Goal: Task Accomplishment & Management: Manage account settings

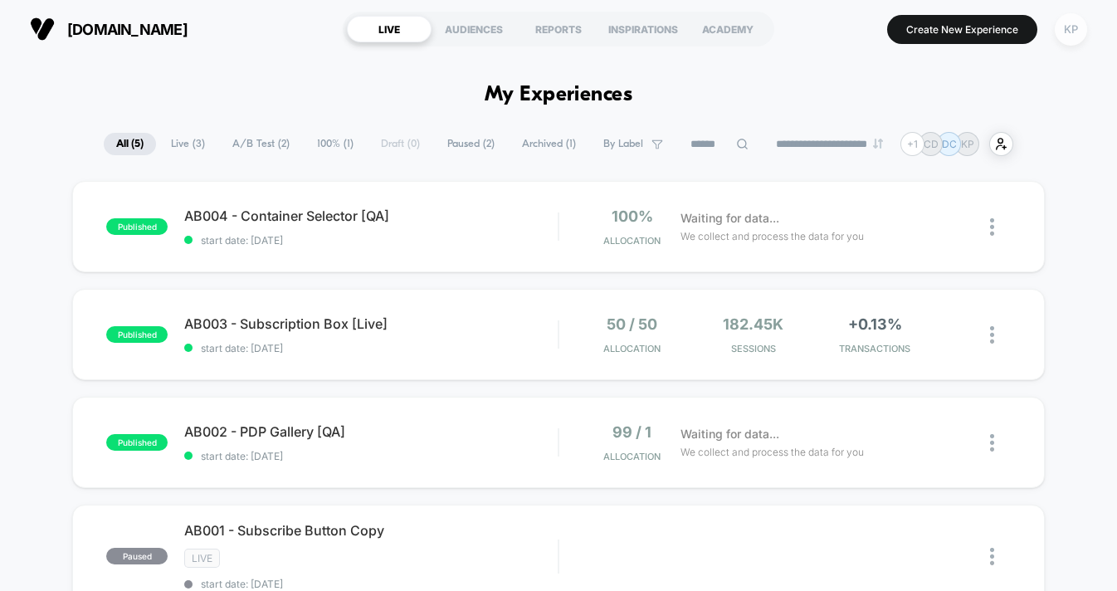
click at [1073, 32] on div "KP" at bounding box center [1071, 29] width 32 height 32
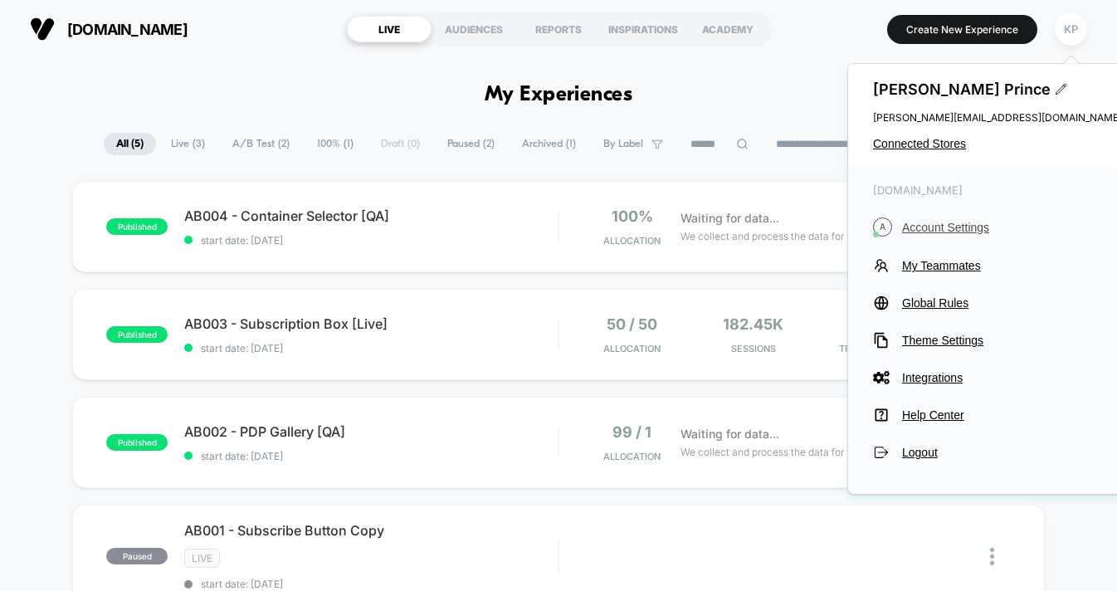
click at [936, 221] on span "Account Settings" at bounding box center [1012, 227] width 220 height 13
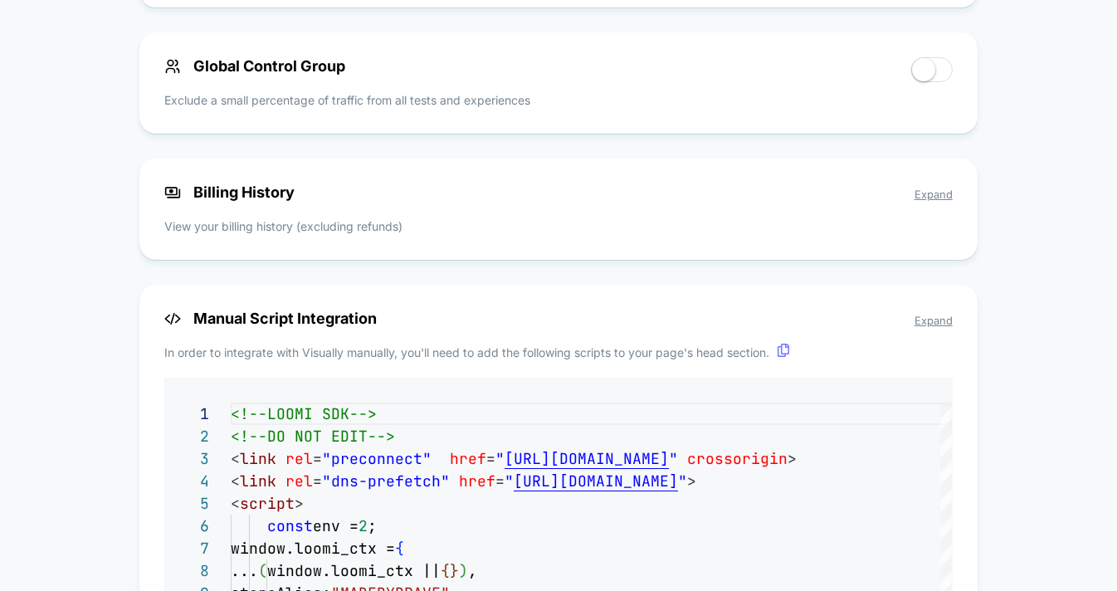
scroll to position [1274, 0]
click at [916, 195] on span "Expand" at bounding box center [934, 194] width 38 height 13
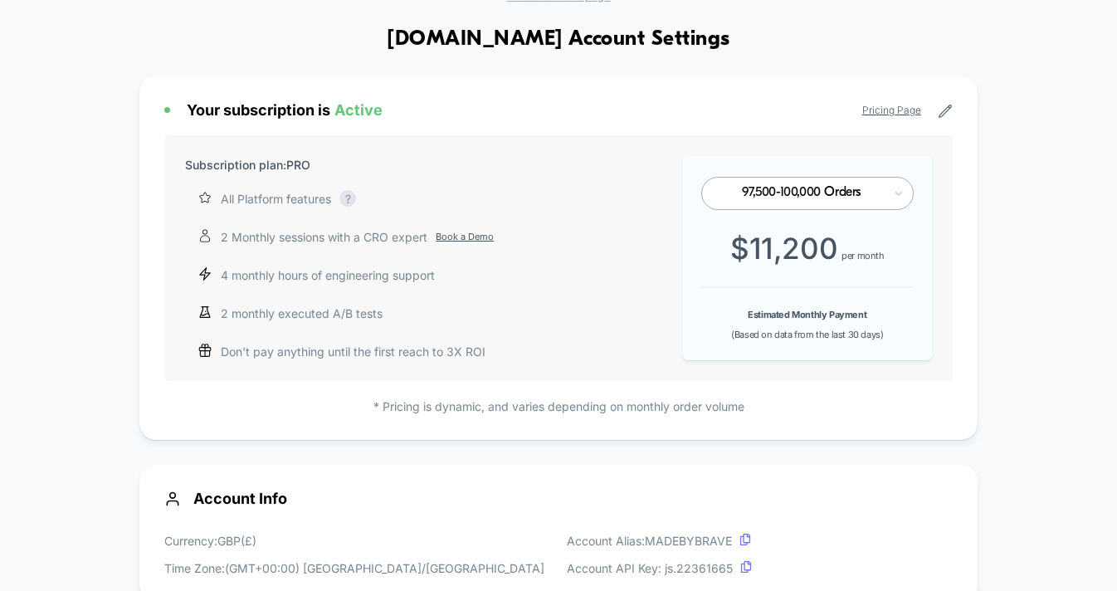
scroll to position [0, 0]
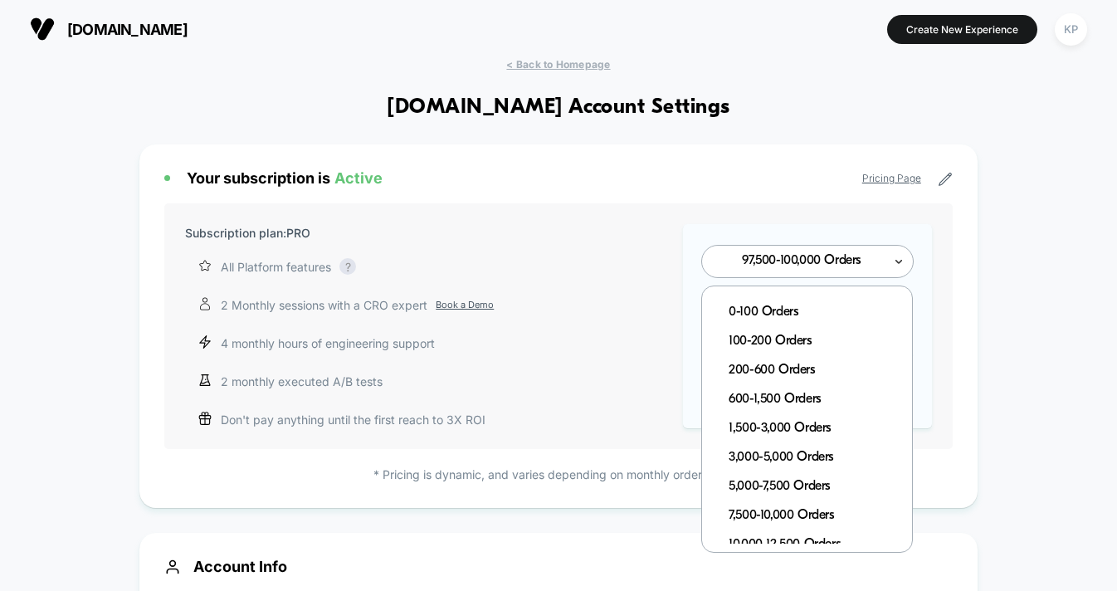
click at [893, 265] on icon at bounding box center [899, 261] width 12 height 17
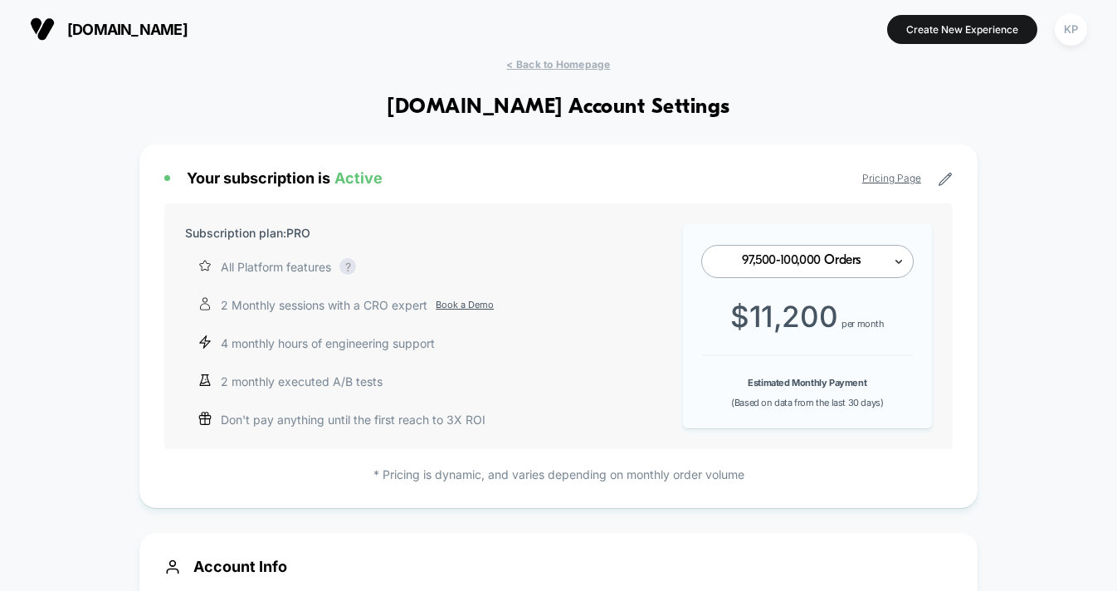
click at [893, 265] on icon at bounding box center [899, 261] width 12 height 17
click at [876, 276] on div "97,500-100,000 Orders" at bounding box center [807, 261] width 212 height 33
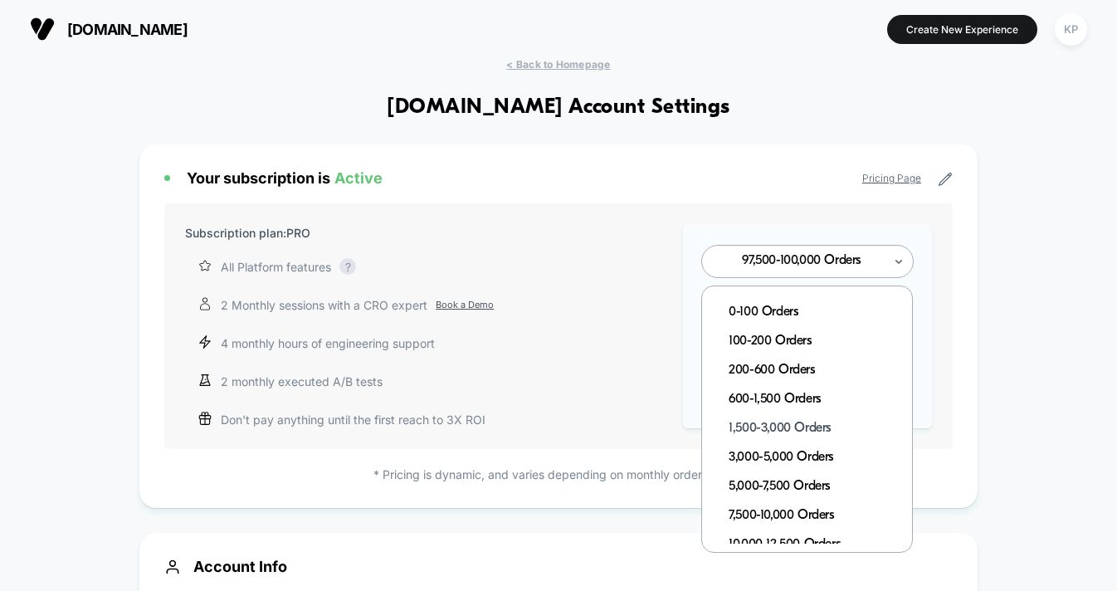
click at [783, 423] on div "1,500-3,000 Orders" at bounding box center [815, 428] width 193 height 29
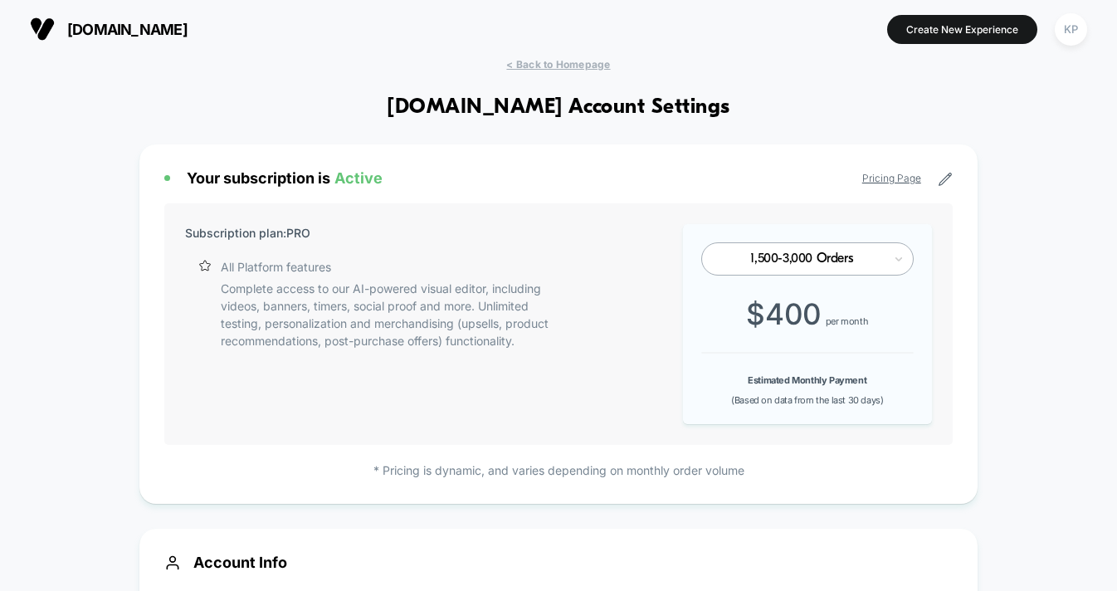
click at [791, 256] on div at bounding box center [801, 259] width 163 height 10
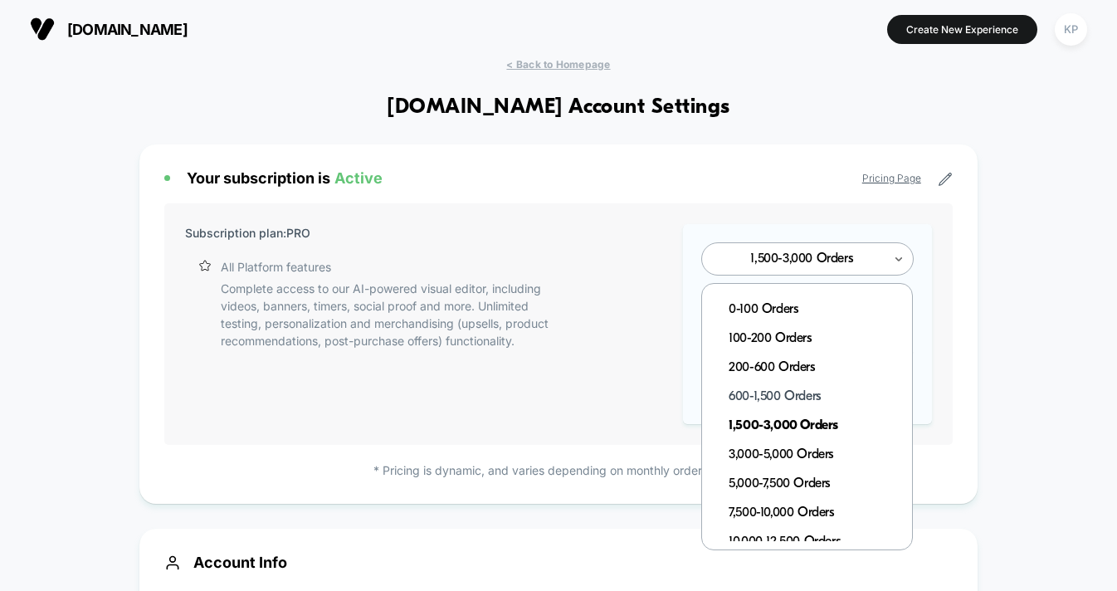
click at [760, 393] on div "600-1,500 Orders" at bounding box center [815, 397] width 193 height 29
click at [820, 257] on div at bounding box center [801, 259] width 163 height 10
click at [788, 427] on div "1,500-3,000 Orders" at bounding box center [815, 426] width 193 height 29
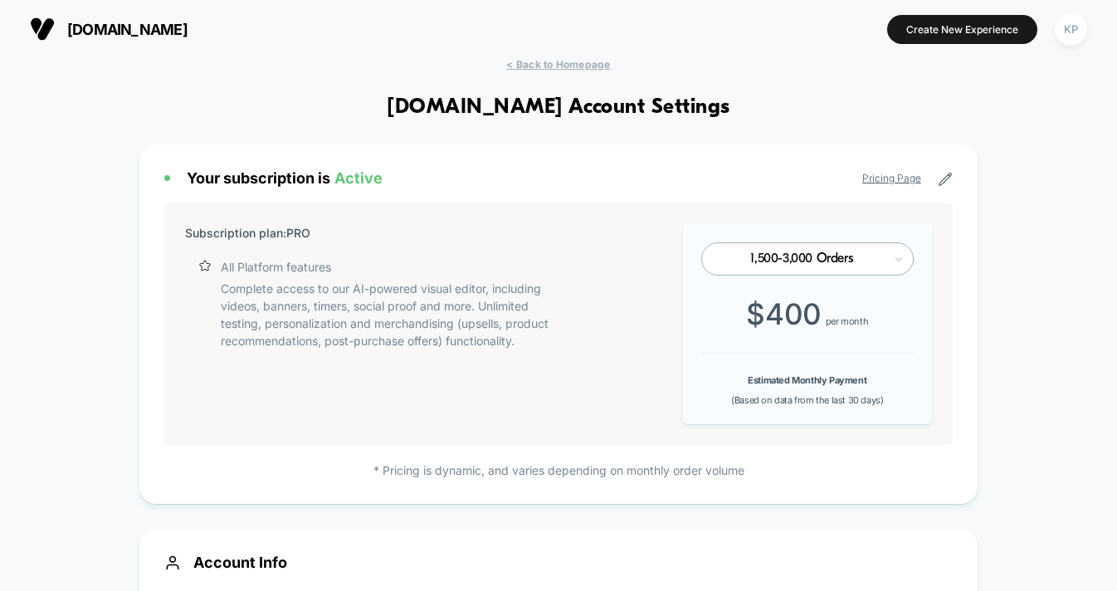
click at [647, 288] on div "Subscription plan: PRO All Platform features Complete access to our AI-powered …" at bounding box center [558, 324] width 788 height 242
click at [638, 341] on div "Subscription plan: PRO All Platform features Complete access to our AI-powered …" at bounding box center [558, 324] width 788 height 242
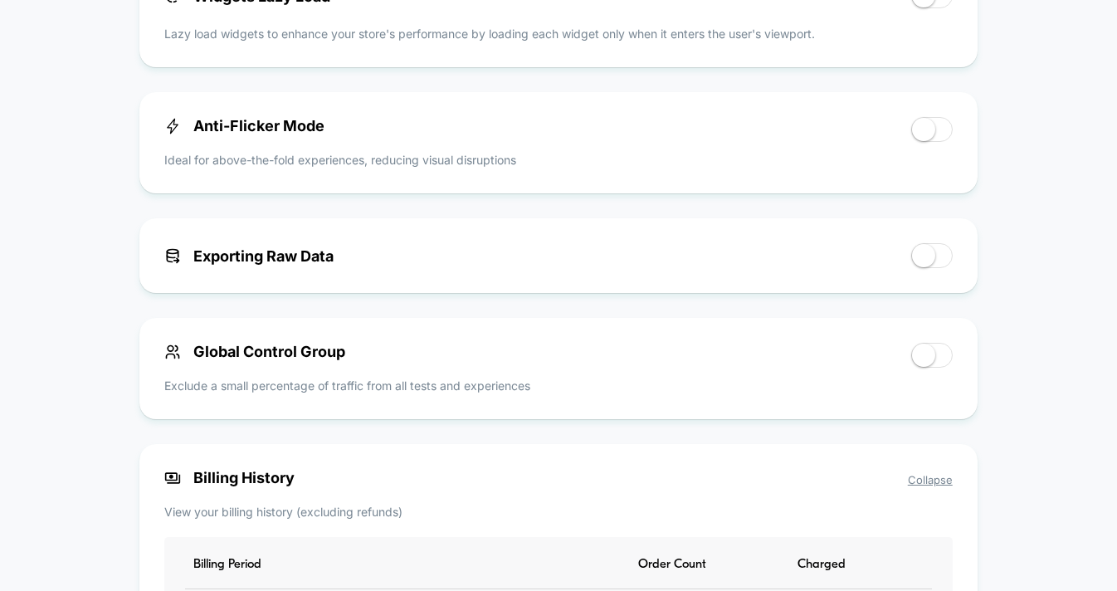
scroll to position [1281, 0]
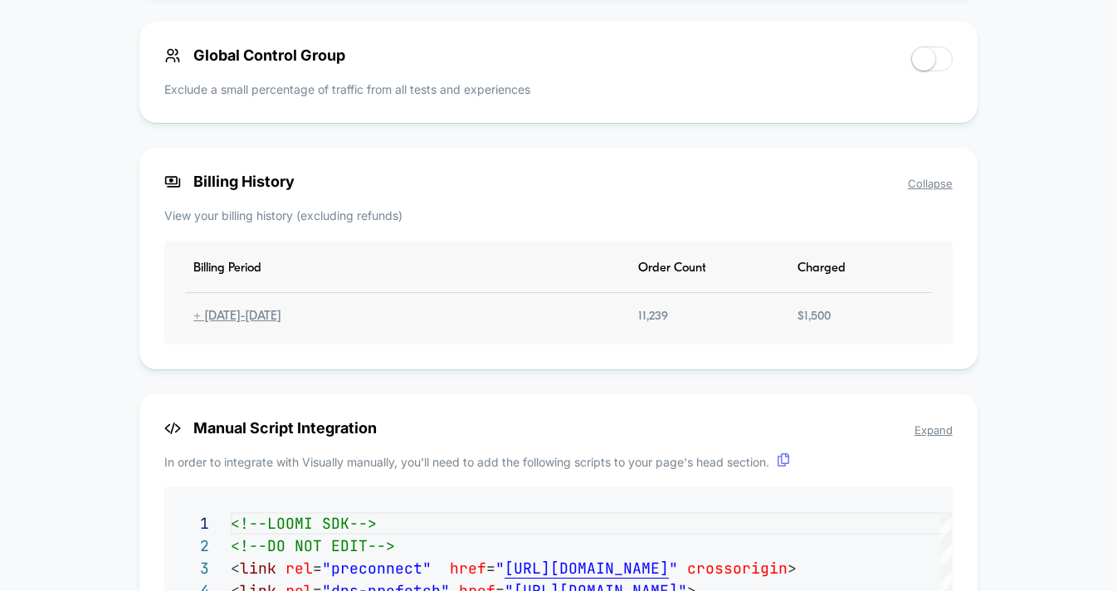
click at [244, 324] on div "+ [DATE] - [DATE]" at bounding box center [237, 317] width 105 height 14
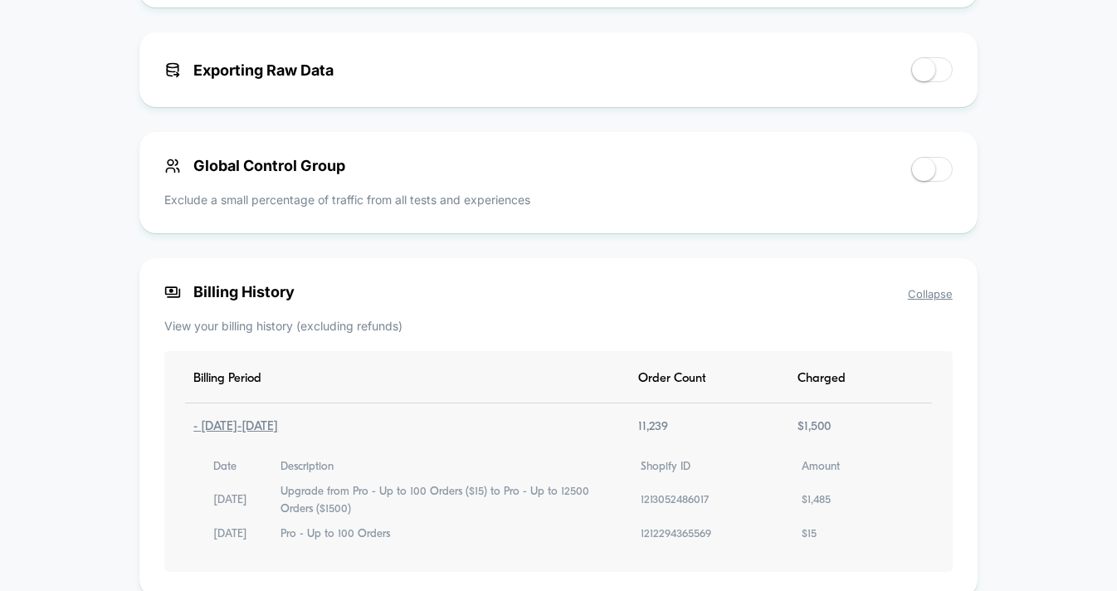
scroll to position [1301, 0]
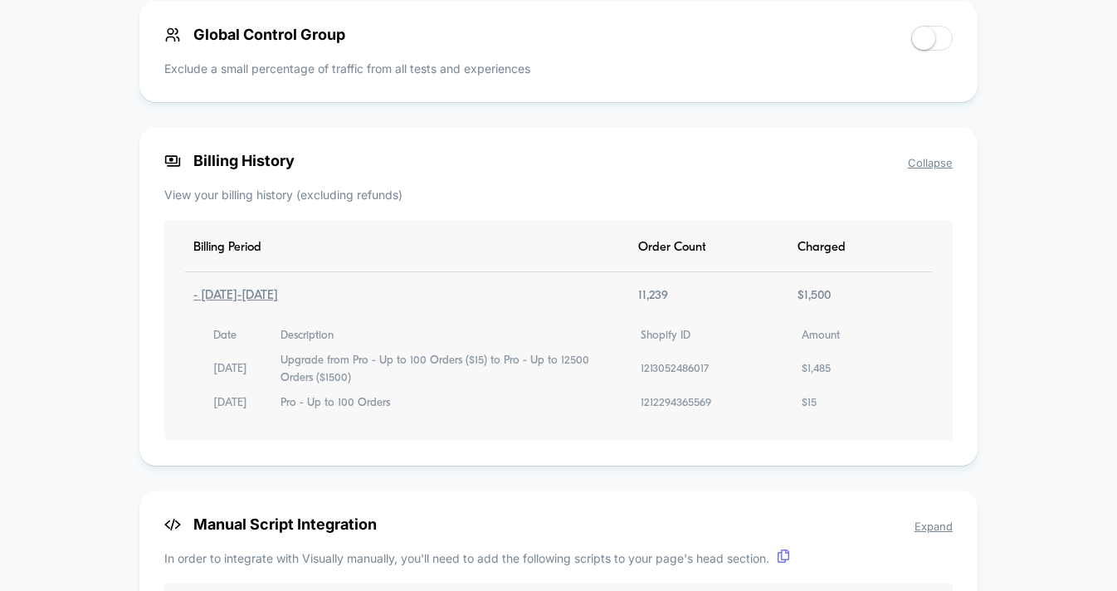
click at [286, 303] on div "- [DATE] - [DATE]" at bounding box center [235, 296] width 101 height 14
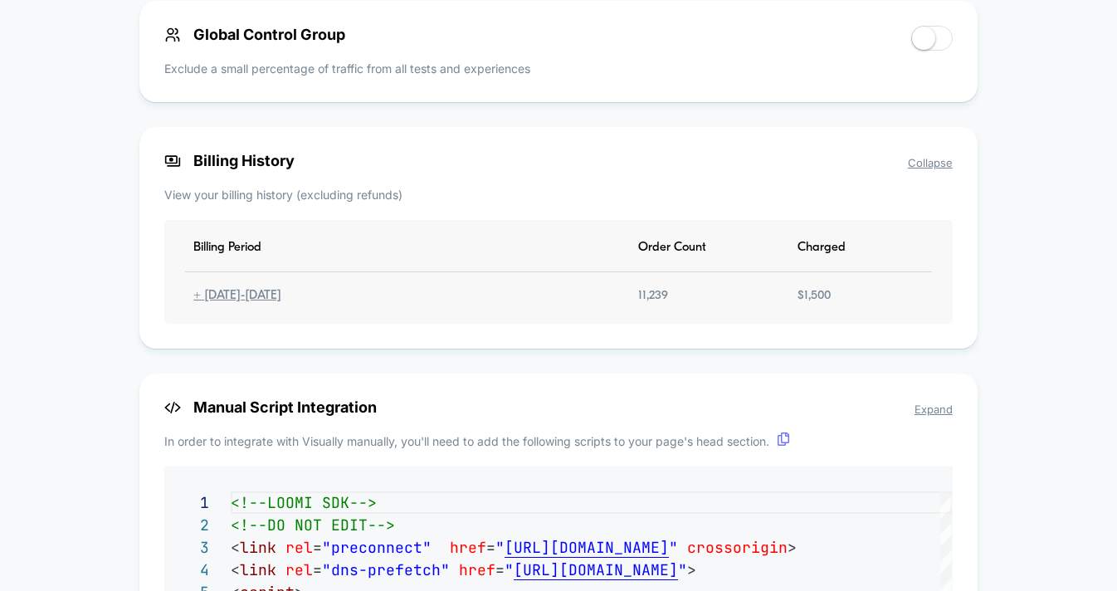
click at [290, 303] on div "+ [DATE] - [DATE]" at bounding box center [237, 296] width 105 height 14
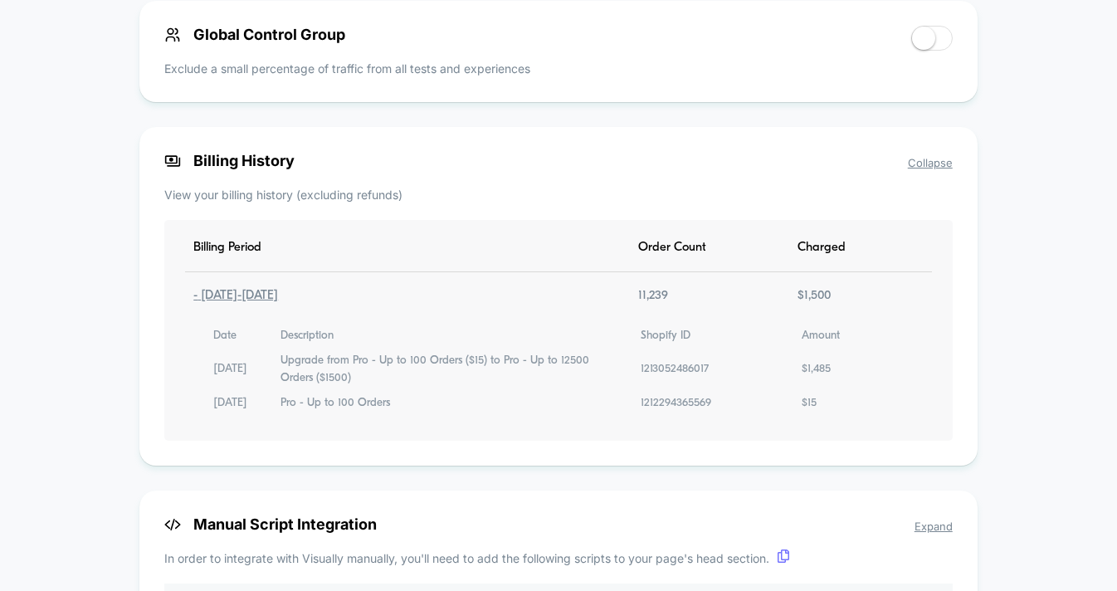
click at [669, 392] on div "Date Description Shopify ID Amount [DATE] Upgrade from Pro - Up to 100 Orders (…" at bounding box center [558, 370] width 746 height 84
click at [458, 382] on div "Upgrade from Pro - Up to 100 Orders ($15) to Pro - Up to 12500 Orders ($1500)" at bounding box center [450, 370] width 339 height 34
click at [459, 381] on div "Upgrade from Pro - Up to 100 Orders ($15) to Pro - Up to 12500 Orders ($1500)" at bounding box center [450, 370] width 339 height 34
click at [592, 365] on div "Upgrade from Pro - Up to 100 Orders ($15) to Pro - Up to 12500 Orders ($1500)" at bounding box center [450, 370] width 339 height 34
click at [651, 370] on div "1213052486017" at bounding box center [675, 369] width 68 height 17
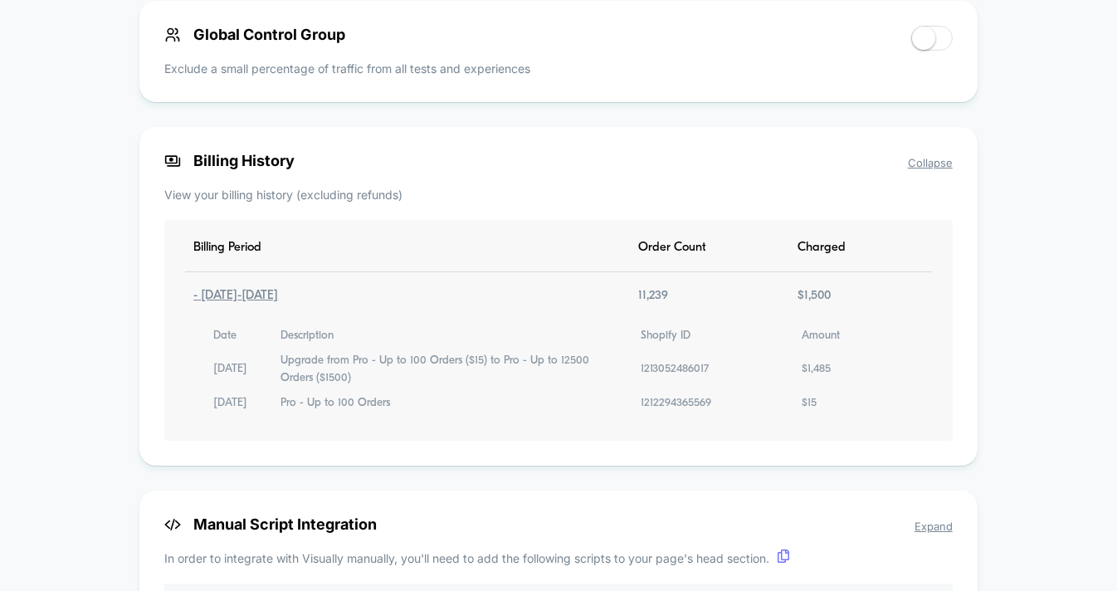
click at [666, 373] on div "1213052486017" at bounding box center [675, 369] width 68 height 17
click at [670, 359] on div "Date Description Shopify ID Amount [DATE] Upgrade from Pro - Up to 100 Orders (…" at bounding box center [558, 370] width 746 height 84
click at [673, 396] on div "Date Description Shopify ID Amount [DATE] Upgrade from Pro - Up to 100 Orders (…" at bounding box center [558, 370] width 746 height 84
